Goal: Task Accomplishment & Management: Use online tool/utility

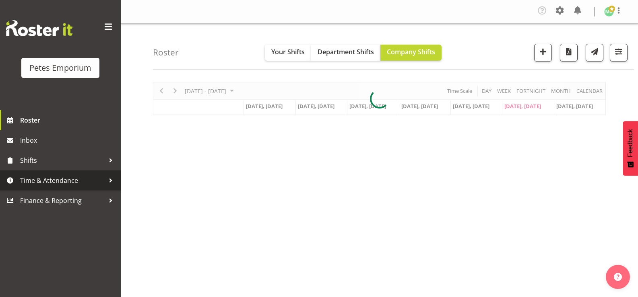
click at [75, 182] on span "Time & Attendance" at bounding box center [62, 181] width 84 height 12
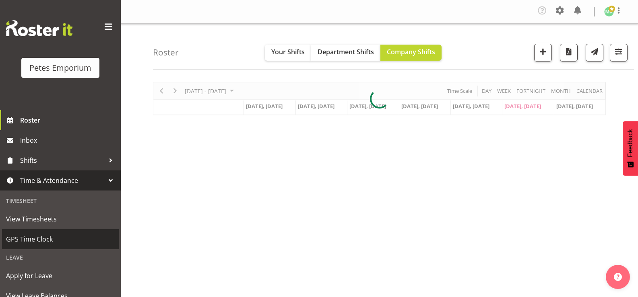
click at [58, 237] on span "GPS Time Clock" at bounding box center [60, 239] width 109 height 12
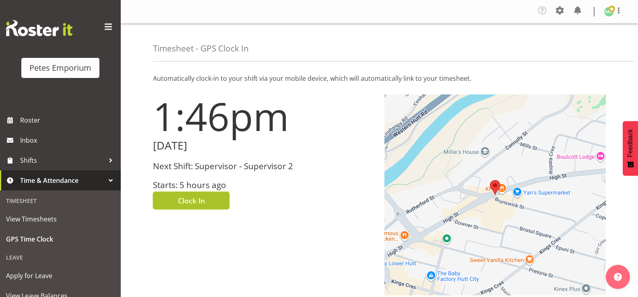
click at [204, 200] on span "Clock In" at bounding box center [191, 201] width 27 height 10
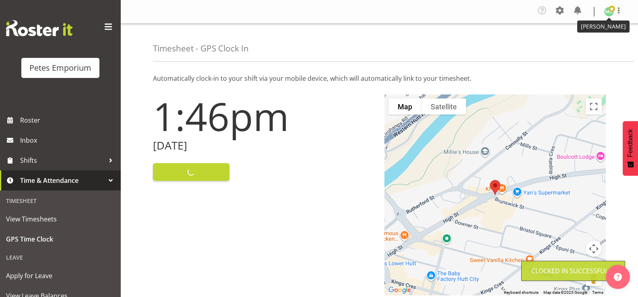
click at [608, 11] on img at bounding box center [609, 12] width 10 height 10
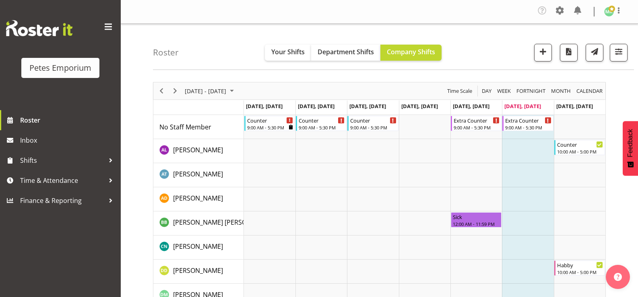
click at [612, 12] on img at bounding box center [609, 12] width 10 height 10
click at [570, 45] on link "Log Out" at bounding box center [584, 44] width 77 height 14
